Goal: Navigation & Orientation: Find specific page/section

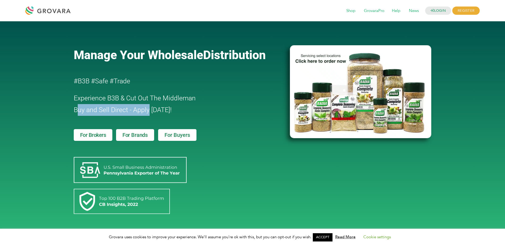
drag, startPoint x: 78, startPoint y: 110, endPoint x: 149, endPoint y: 115, distance: 71.2
click at [149, 115] on h2 "Experience B3B & Cut Out The Middleman Buy and Sell Direct - Apply [DATE]!" at bounding box center [167, 103] width 186 height 23
drag, startPoint x: 149, startPoint y: 115, endPoint x: 203, endPoint y: 116, distance: 54.3
click at [203, 116] on h2 "Experience B3B & Cut Out The Middleman Buy and Sell Direct - Apply [DATE]!" at bounding box center [167, 103] width 186 height 23
drag, startPoint x: 94, startPoint y: 109, endPoint x: 146, endPoint y: 113, distance: 52.0
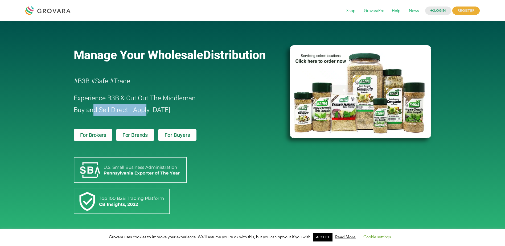
click at [146, 113] on span "Buy and Sell Direct - Apply [DATE]!" at bounding box center [123, 110] width 98 height 8
click at [81, 94] on h2 "Experience B3B & Cut Out The Middleman Buy and Sell Direct - Apply [DATE]!" at bounding box center [167, 103] width 186 height 23
click at [89, 136] on span "For Brokers" at bounding box center [93, 134] width 26 height 5
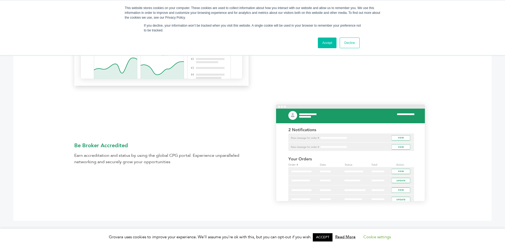
scroll to position [423, 0]
